Goal: Task Accomplishment & Management: Use online tool/utility

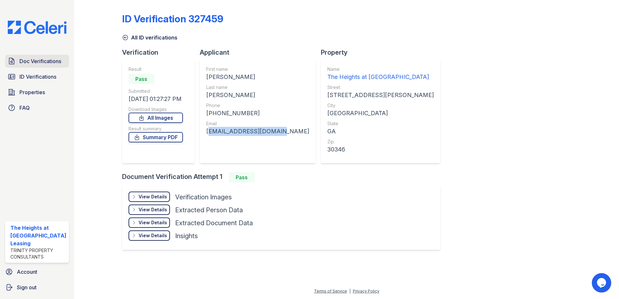
click at [40, 56] on link "Doc Verifications" at bounding box center [37, 61] width 64 height 13
click at [40, 79] on span "ID Verifications" at bounding box center [37, 77] width 37 height 8
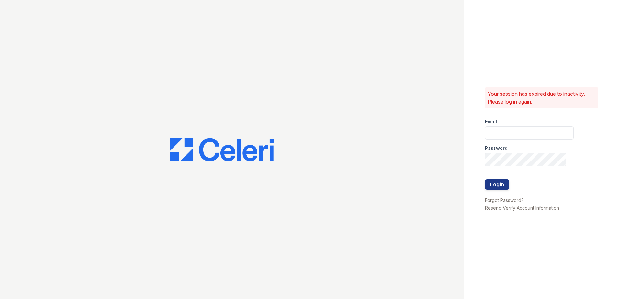
type input "theheightsatdunwoody@trinity-pm.com"
click at [493, 184] on button "Login" at bounding box center [497, 184] width 24 height 10
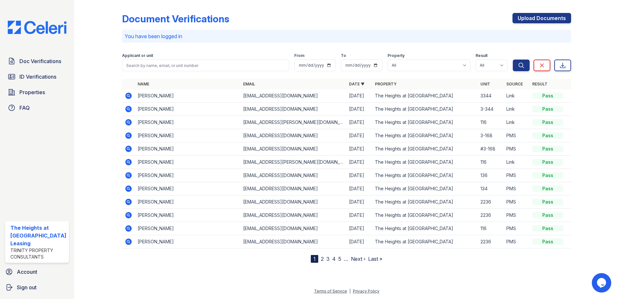
click at [128, 174] on icon at bounding box center [128, 175] width 2 height 2
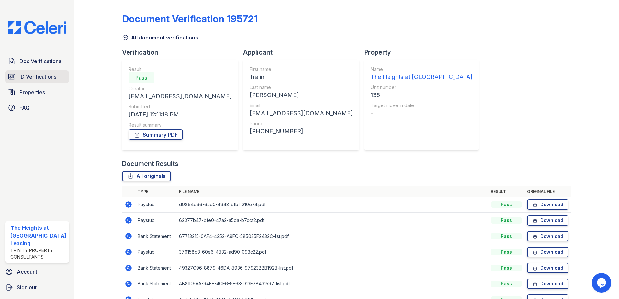
click at [41, 79] on span "ID Verifications" at bounding box center [37, 77] width 37 height 8
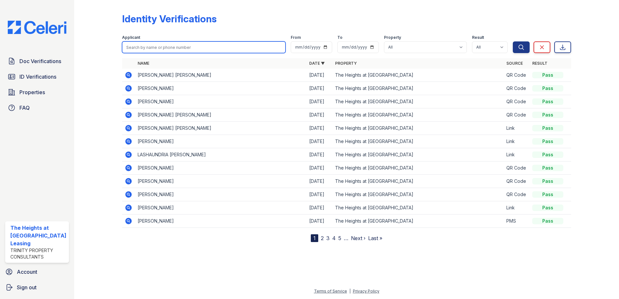
click at [171, 45] on input "search" at bounding box center [204, 47] width 164 height 12
type input "[PERSON_NAME]"
click at [513, 41] on button "Search" at bounding box center [521, 47] width 17 height 12
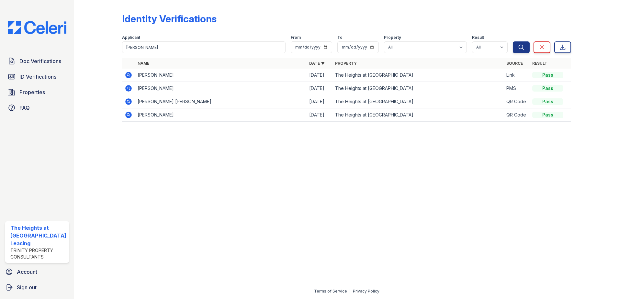
click at [129, 87] on icon at bounding box center [128, 88] width 6 height 6
click at [129, 77] on icon at bounding box center [128, 75] width 6 height 6
